Goal: Task Accomplishment & Management: Manage account settings

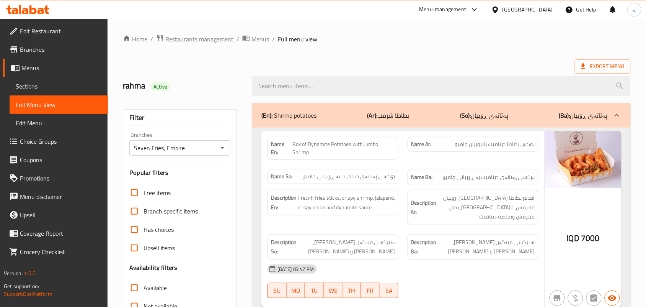
click at [201, 38] on span "Restaurants management" at bounding box center [199, 38] width 68 height 9
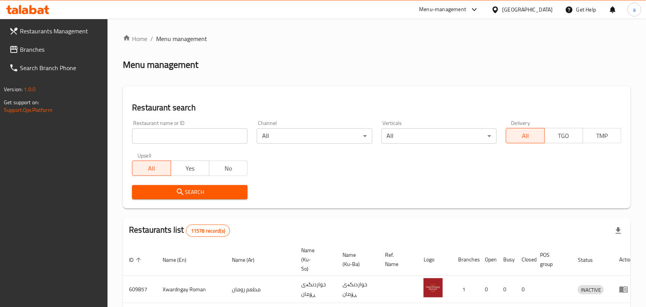
click at [172, 138] on input "search" at bounding box center [190, 135] width 116 height 15
paste input "Ash w Harisa Nafaq Missan"
click button "Search" at bounding box center [190, 192] width 116 height 14
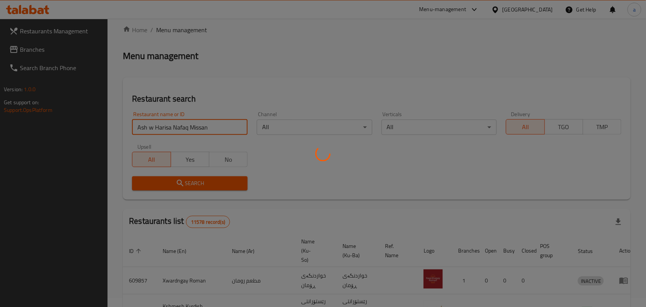
scroll to position [35, 0]
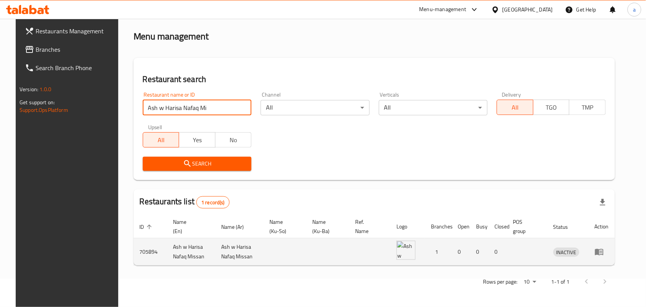
type input "Ash w Harisa Nafaq Mi"
click at [602, 251] on icon "enhanced table" at bounding box center [601, 251] width 3 height 3
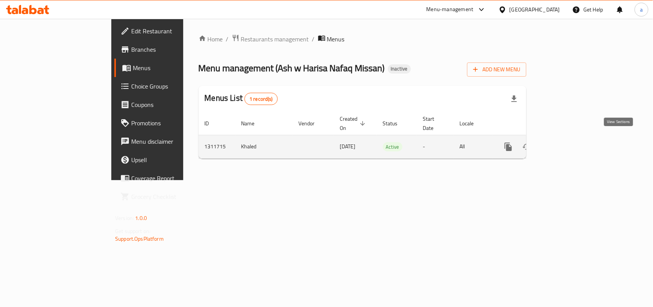
click at [568, 144] on icon "enhanced table" at bounding box center [563, 146] width 9 height 9
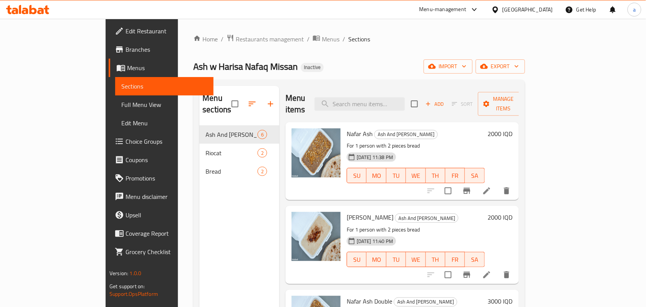
click at [126, 54] on span "Branches" at bounding box center [167, 49] width 82 height 9
